Goal: Information Seeking & Learning: Learn about a topic

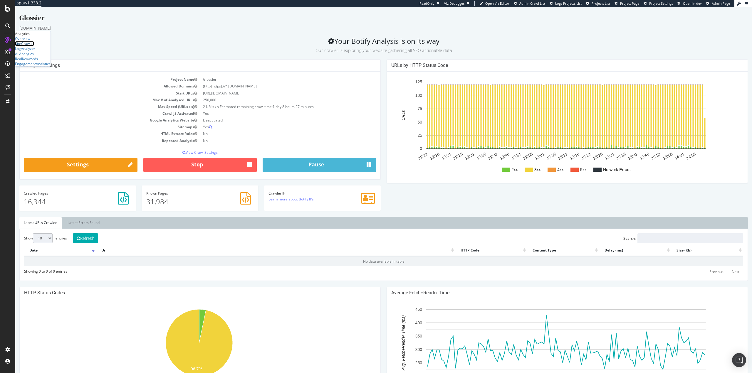
click at [33, 46] on div "SiteCrawler" at bounding box center [24, 43] width 19 height 5
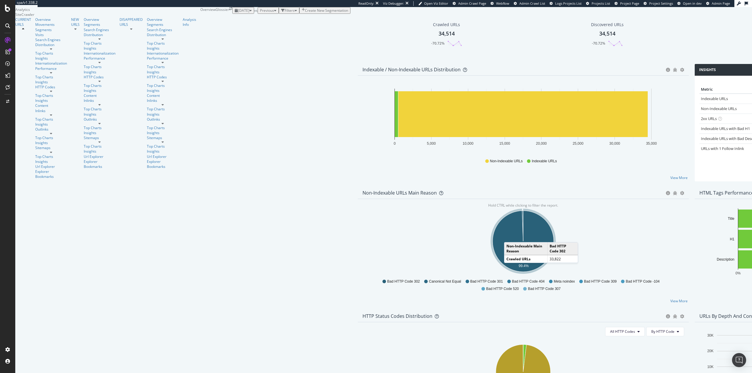
click at [493, 268] on icon "A chart." at bounding box center [523, 241] width 61 height 61
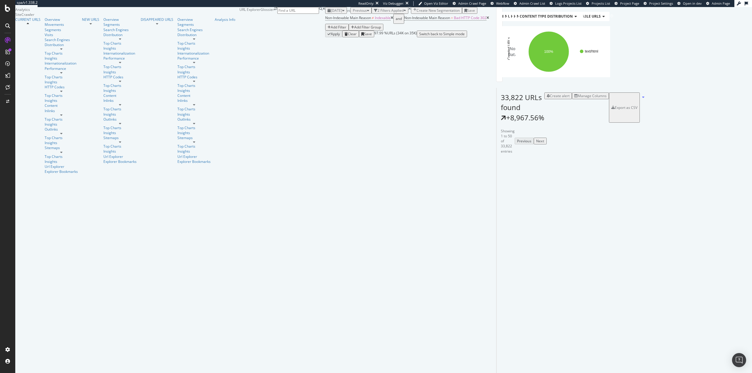
scroll to position [59, 0]
click at [516, 254] on icon at bounding box center [518, 256] width 4 height 4
